Goal: Navigation & Orientation: Understand site structure

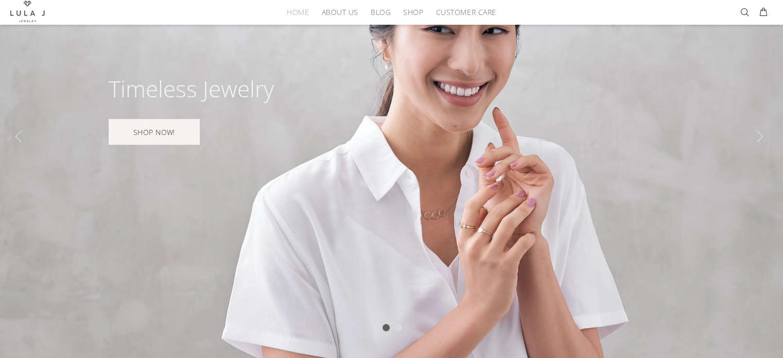
scroll to position [178, 0]
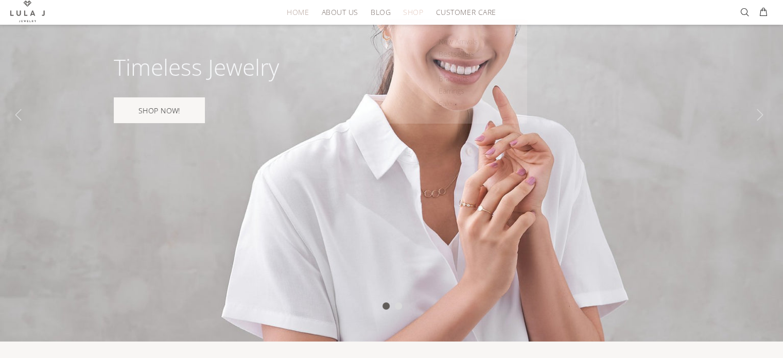
click at [412, 18] on link "SHOP" at bounding box center [413, 12] width 32 height 16
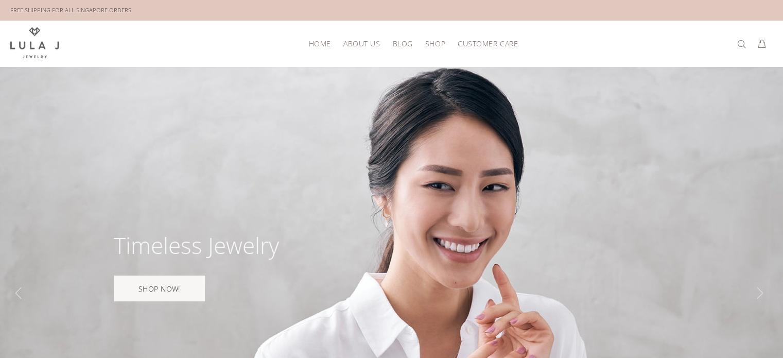
click at [361, 43] on span "ABOUT US" at bounding box center [361, 44] width 37 height 8
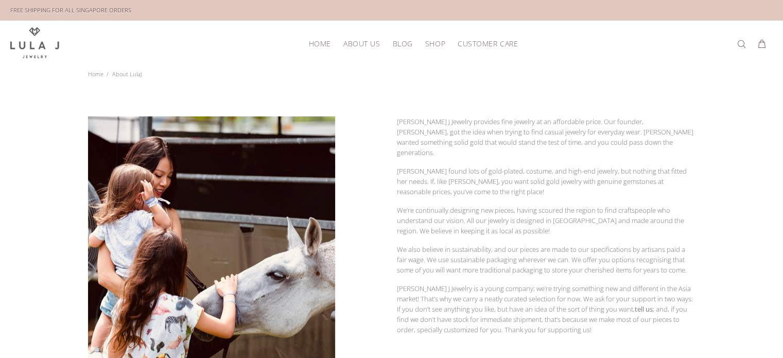
click at [406, 47] on span "BLOG" at bounding box center [402, 44] width 20 height 8
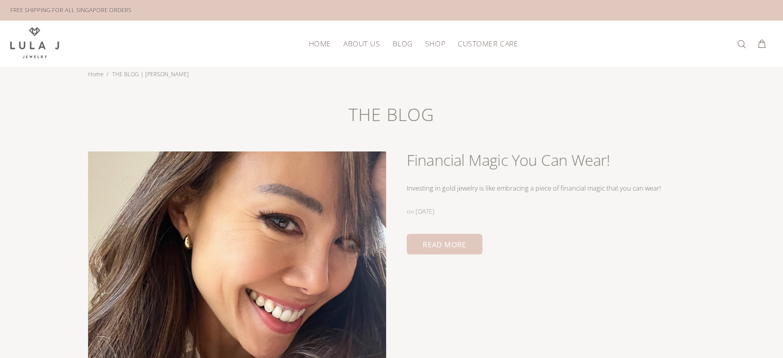
click at [427, 43] on span "SHOP" at bounding box center [435, 44] width 20 height 8
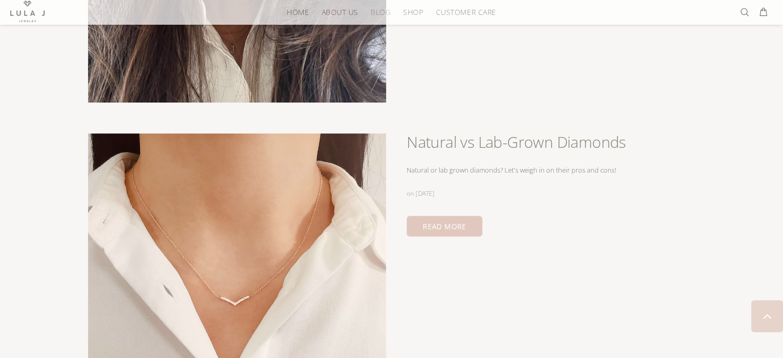
scroll to position [407, 0]
